Goal: Entertainment & Leisure: Consume media (video, audio)

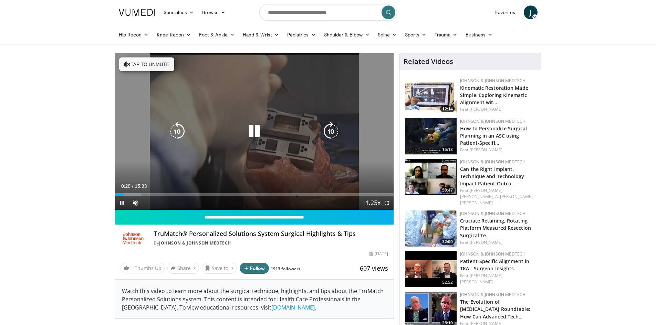
click at [260, 130] on icon "Video Player" at bounding box center [253, 131] width 19 height 19
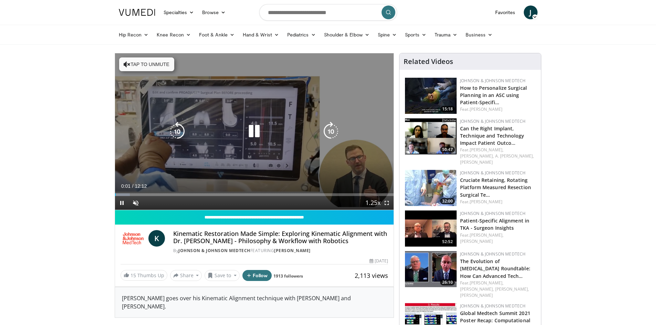
click at [254, 132] on icon "Video Player" at bounding box center [253, 131] width 19 height 19
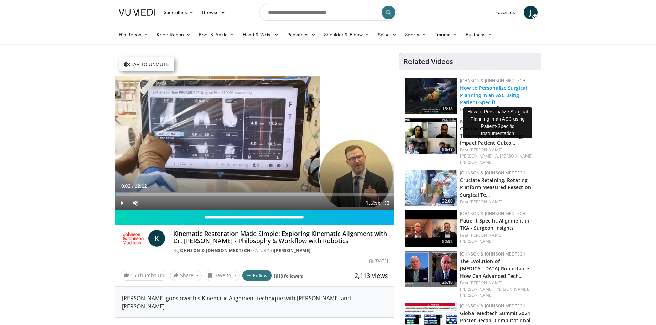
click at [506, 91] on link "How to Personalize Surgical Planning in an ASC using Patient-Specifi…" at bounding box center [493, 95] width 67 height 21
